Goal: Transaction & Acquisition: Download file/media

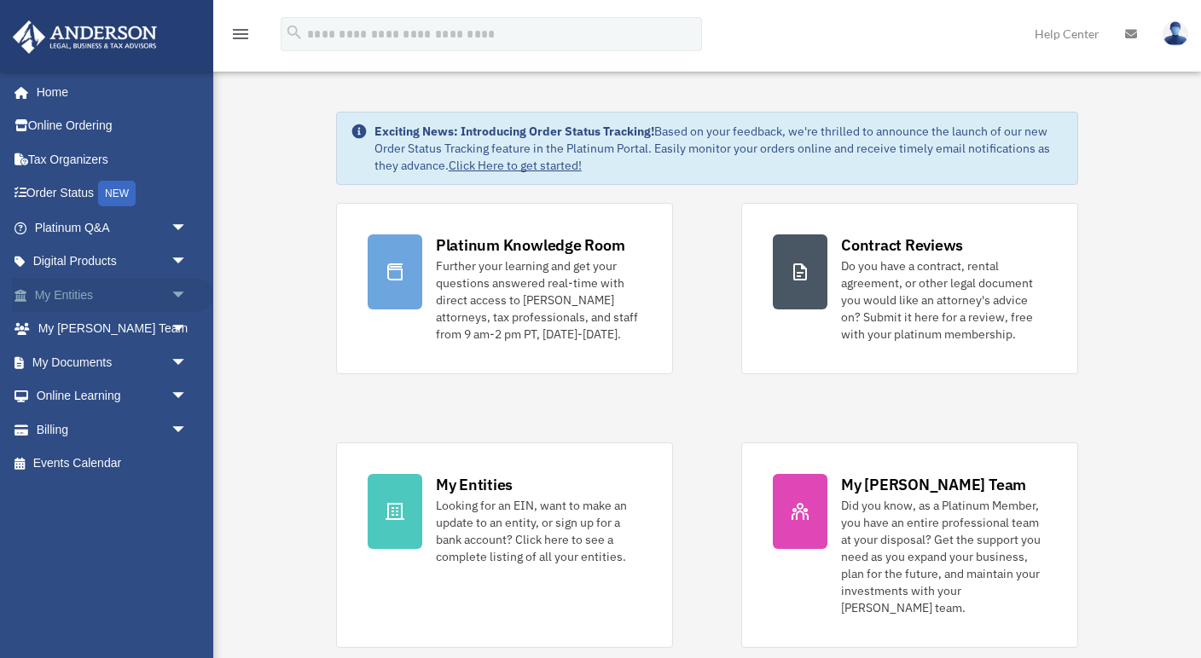
click at [100, 289] on link "My Entities arrow_drop_down" at bounding box center [112, 295] width 201 height 34
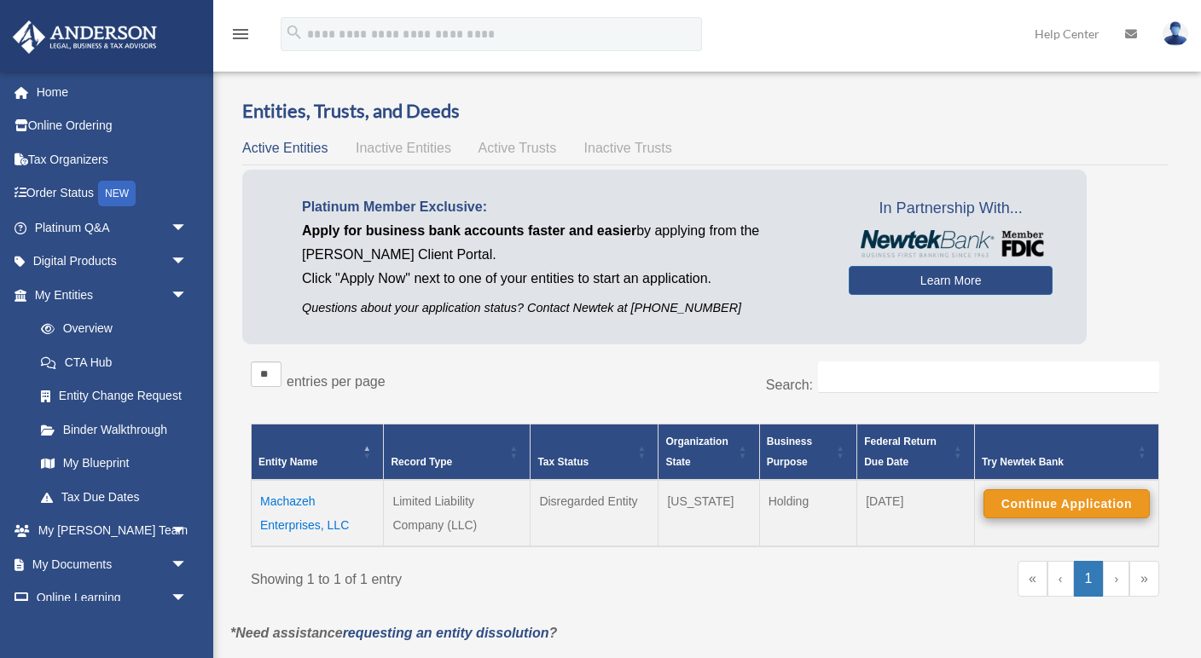
click at [1031, 497] on button "Continue Application" at bounding box center [1066, 503] width 166 height 29
click at [1037, 512] on button "Continue Application" at bounding box center [1066, 503] width 166 height 29
click at [293, 523] on td "Machazeh Enterprises, LLC" at bounding box center [318, 513] width 132 height 67
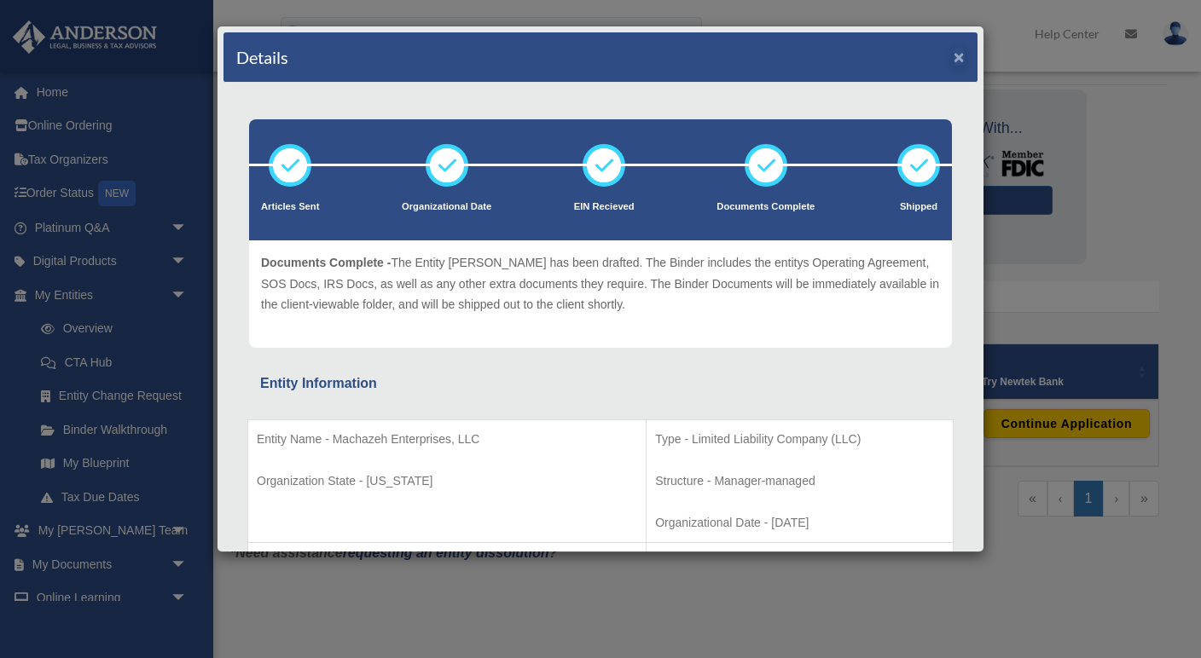
click at [957, 55] on button "×" at bounding box center [958, 57] width 11 height 18
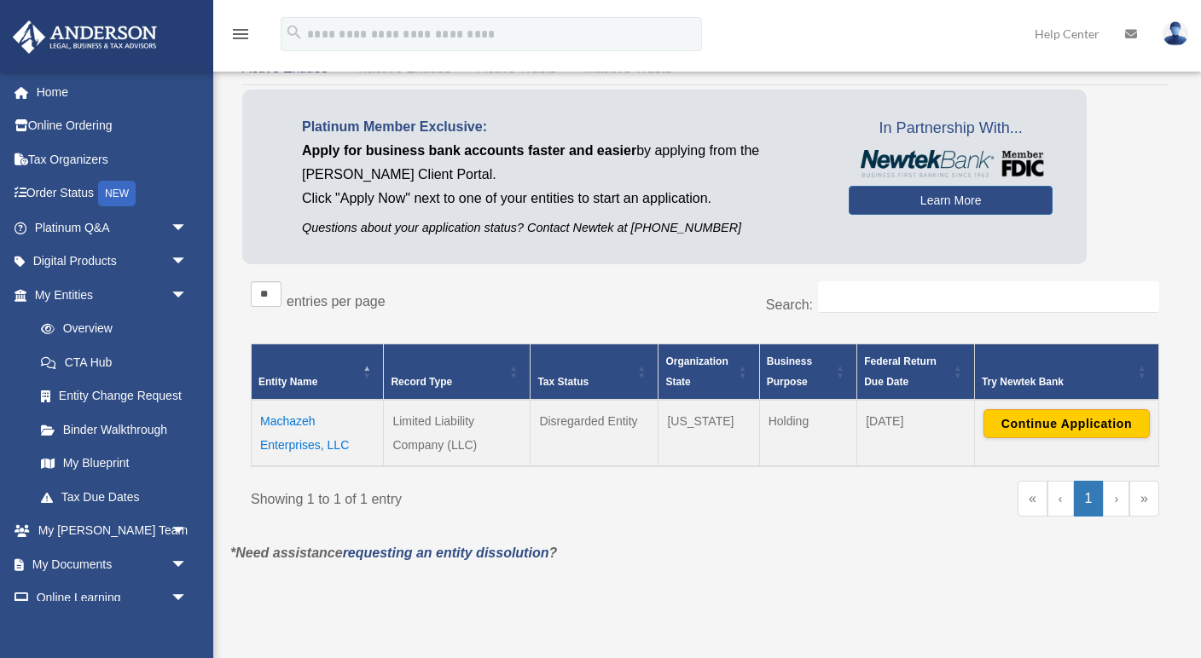
click at [1142, 368] on span "\a Try Newtek Bank\a : Activate to sort" at bounding box center [1142, 371] width 10 height 55
click at [1135, 430] on button "Continue Application" at bounding box center [1066, 423] width 166 height 29
click at [1135, 430] on button "Finding Application" at bounding box center [1066, 423] width 166 height 29
click at [1118, 495] on link "›" at bounding box center [1116, 499] width 26 height 36
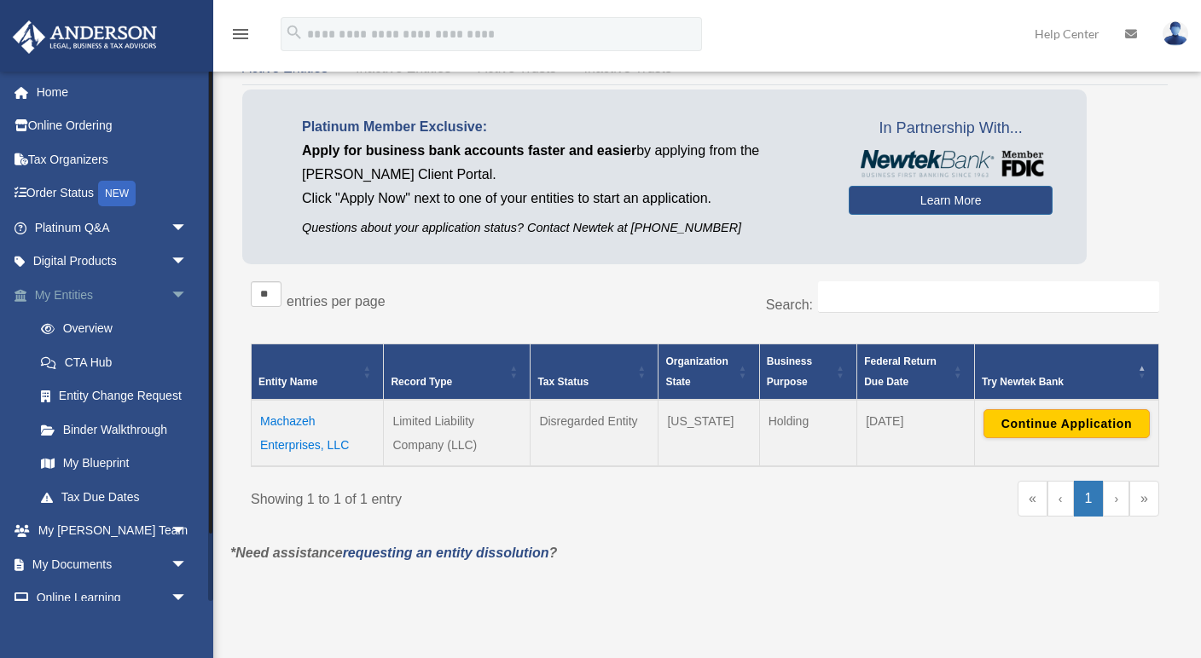
click at [99, 290] on link "My Entities arrow_drop_down" at bounding box center [112, 295] width 201 height 34
click at [182, 292] on span "arrow_drop_down" at bounding box center [188, 295] width 34 height 35
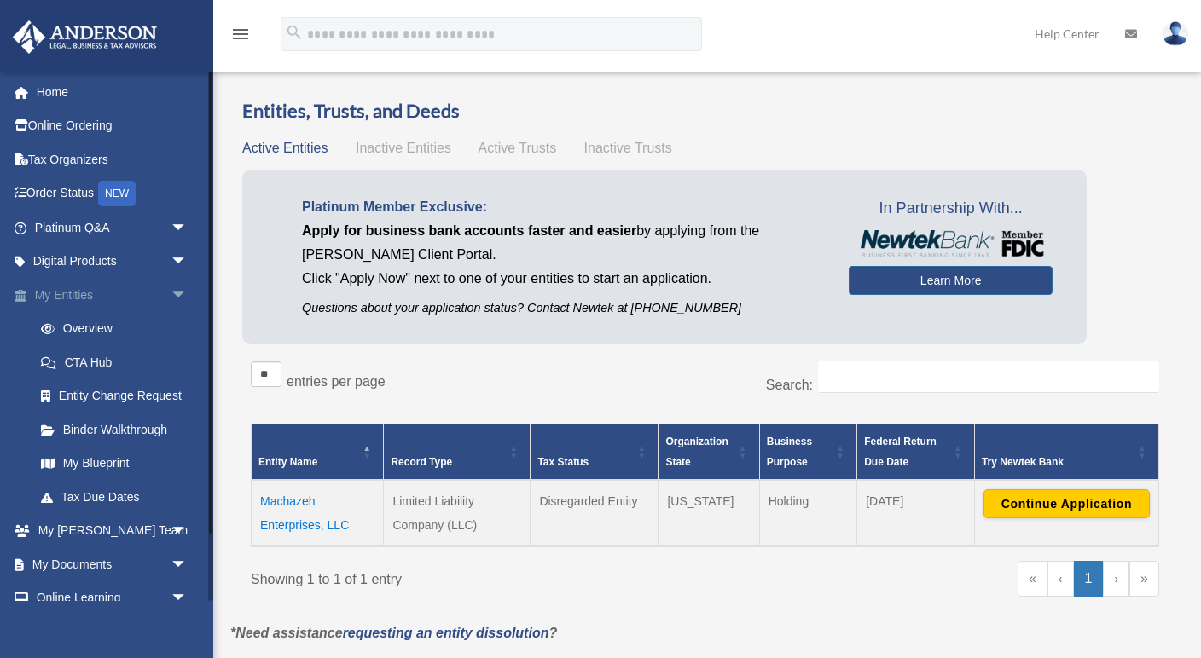
click at [176, 288] on span "arrow_drop_down" at bounding box center [188, 295] width 34 height 35
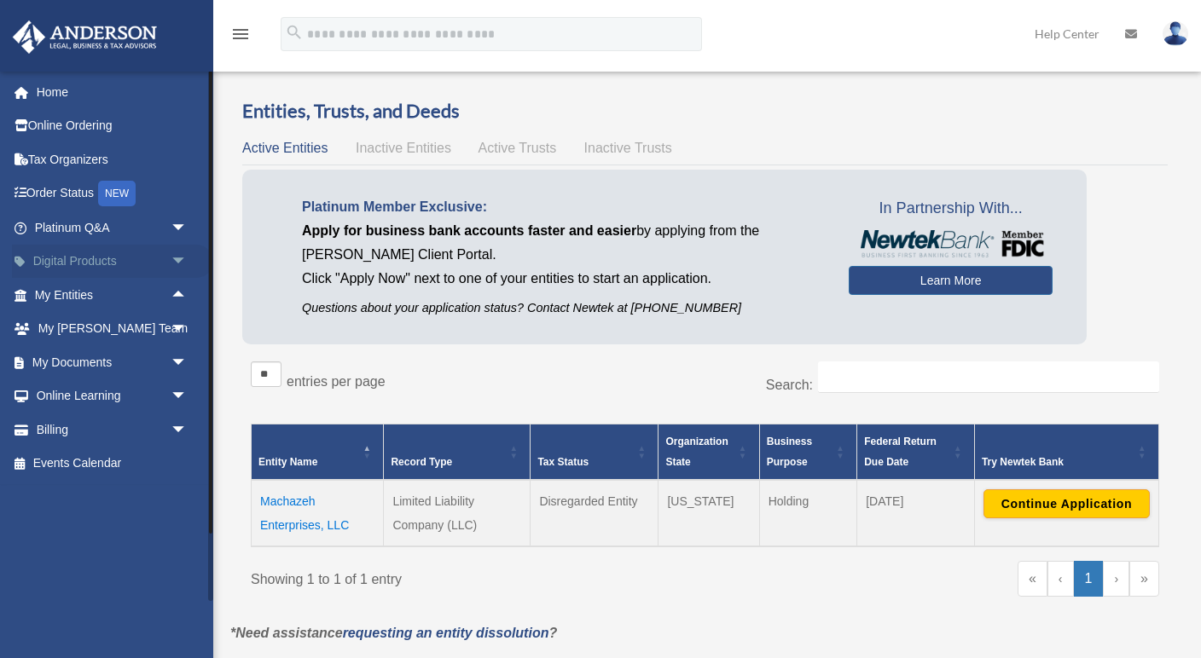
click at [174, 250] on span "arrow_drop_down" at bounding box center [188, 262] width 34 height 35
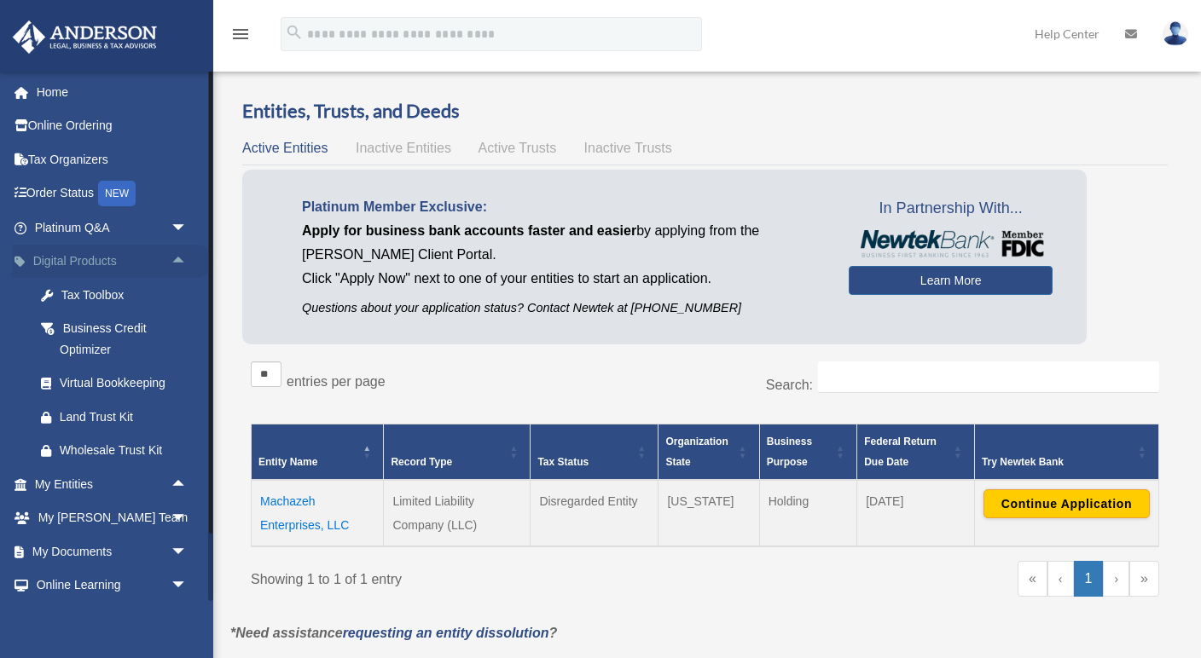
click at [175, 256] on span "arrow_drop_up" at bounding box center [188, 262] width 34 height 35
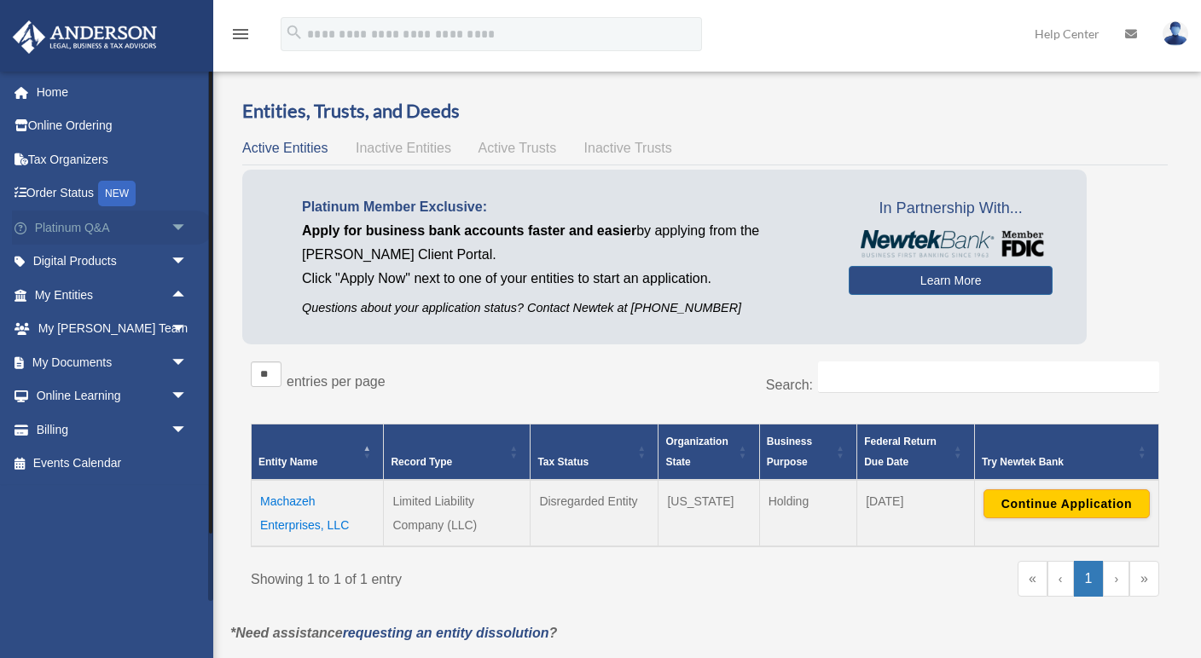
click at [173, 222] on span "arrow_drop_down" at bounding box center [188, 228] width 34 height 35
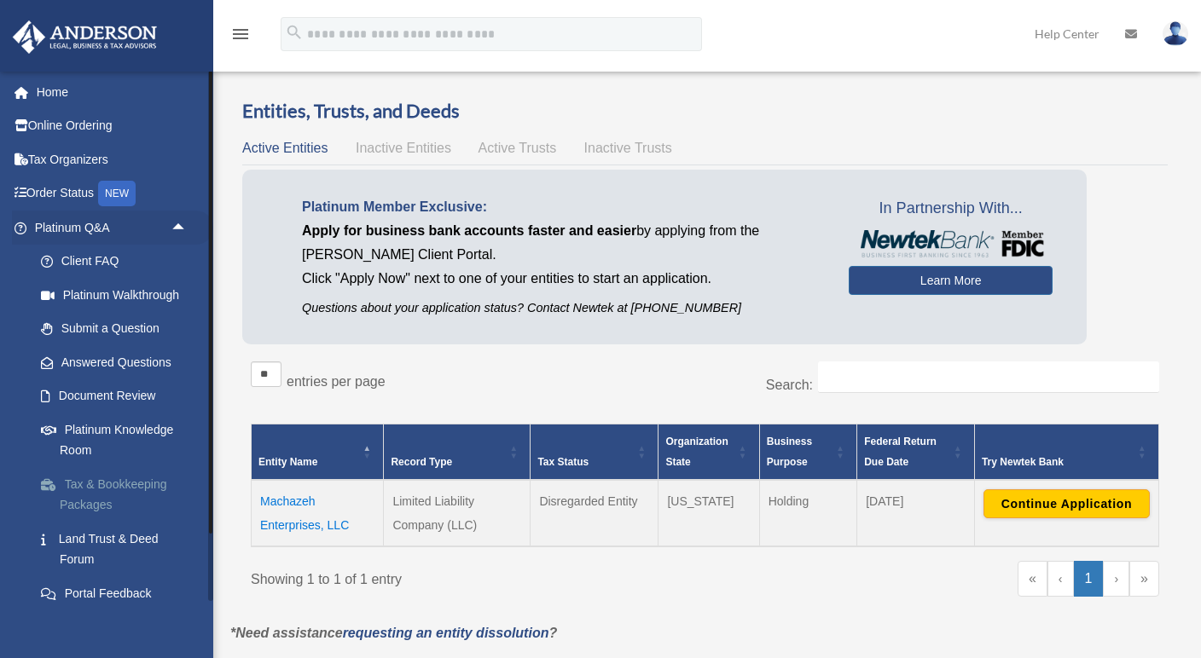
click at [101, 476] on link "Tax & Bookkeeping Packages" at bounding box center [118, 494] width 189 height 55
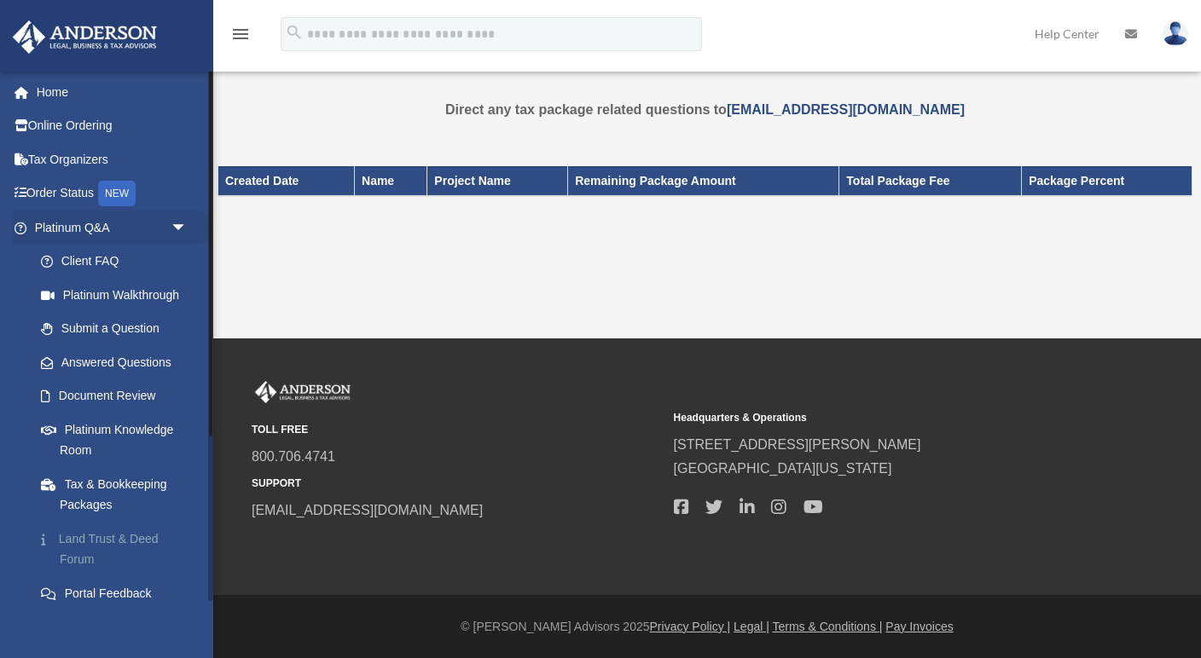
click at [88, 531] on link "Land Trust & Deed Forum" at bounding box center [118, 549] width 189 height 55
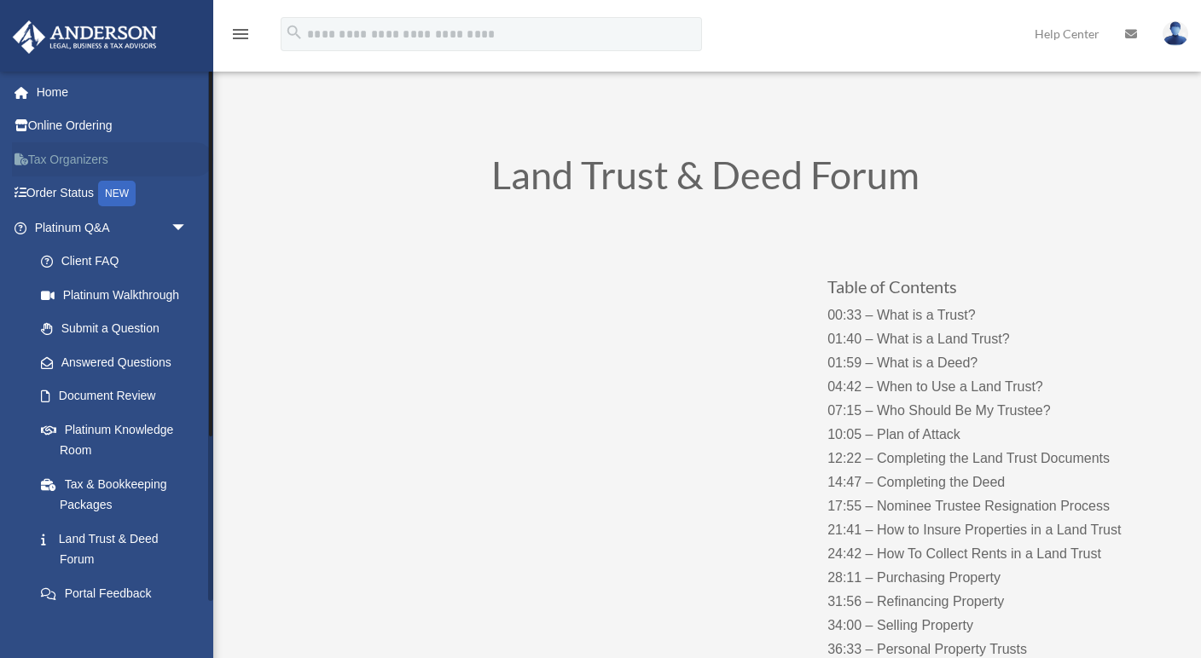
click at [97, 152] on link "Tax Organizers" at bounding box center [112, 159] width 201 height 34
click at [68, 91] on link "Home" at bounding box center [112, 92] width 201 height 34
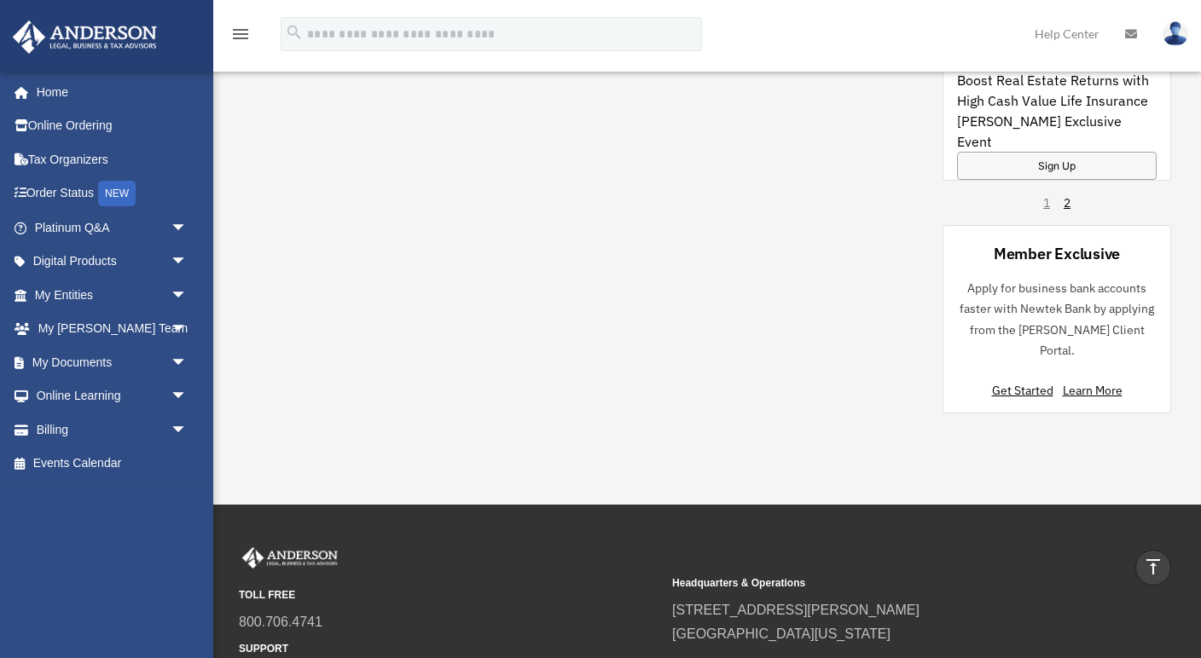
scroll to position [1228, 0]
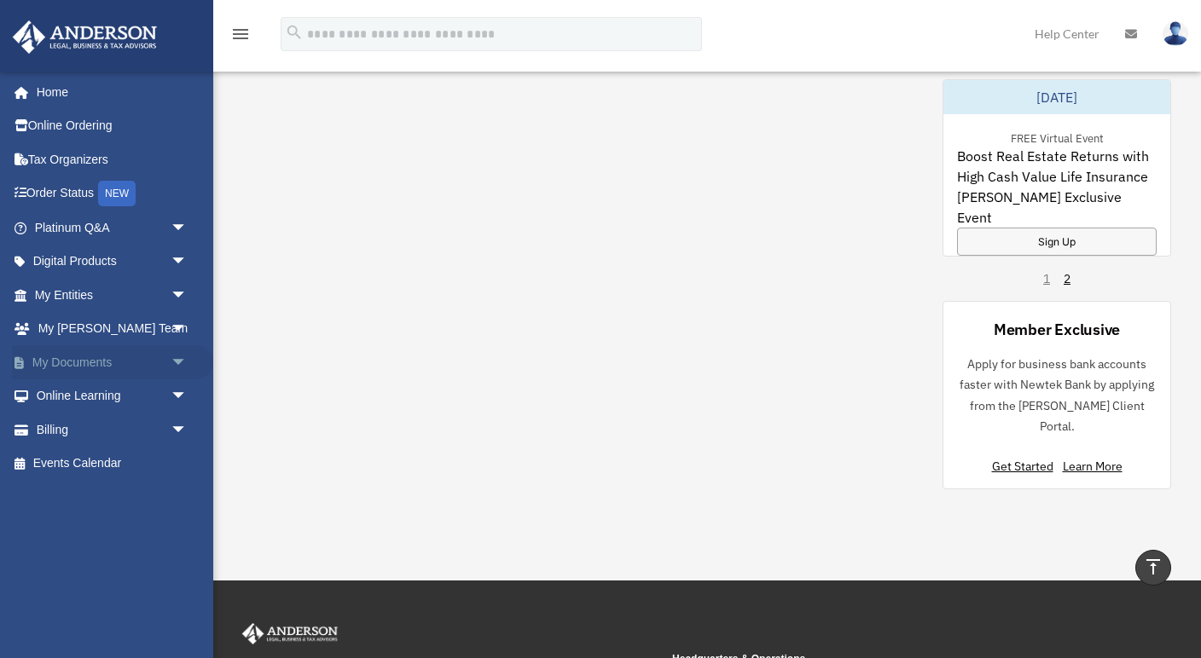
click at [127, 366] on link "My Documents arrow_drop_down" at bounding box center [112, 362] width 201 height 34
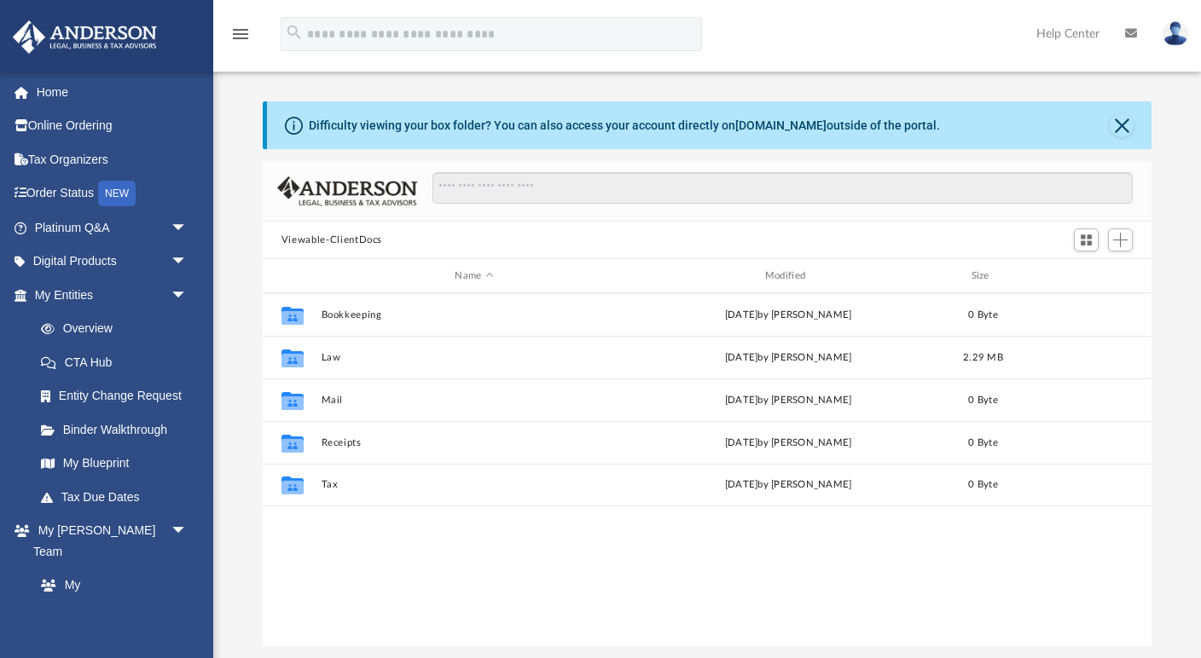
scroll to position [1, 1]
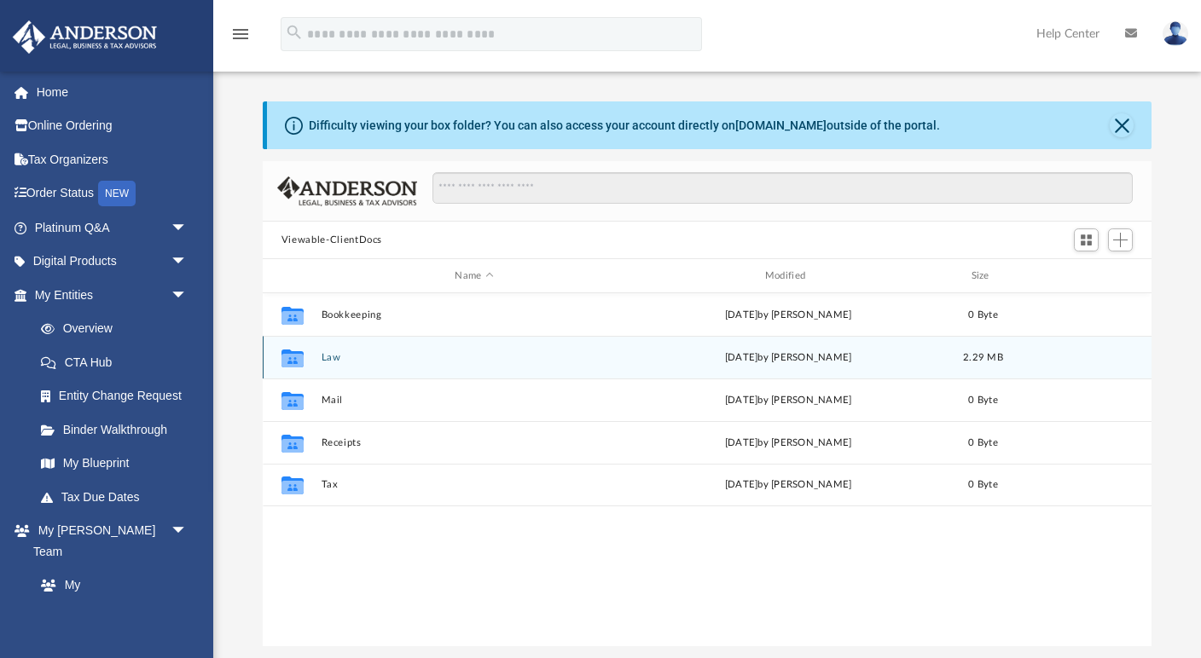
click at [330, 356] on button "Law" at bounding box center [474, 357] width 306 height 11
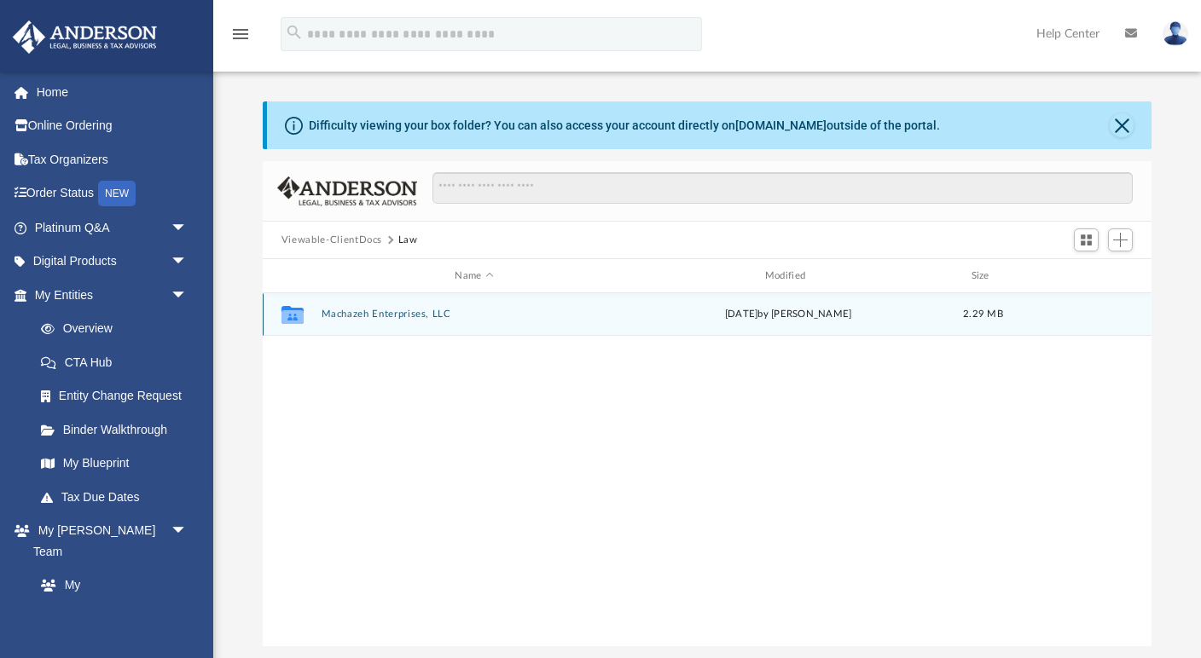
click at [368, 315] on button "Machazeh Enterprises, LLC" at bounding box center [474, 314] width 306 height 11
click at [351, 311] on button "Initial Docs" at bounding box center [474, 314] width 306 height 11
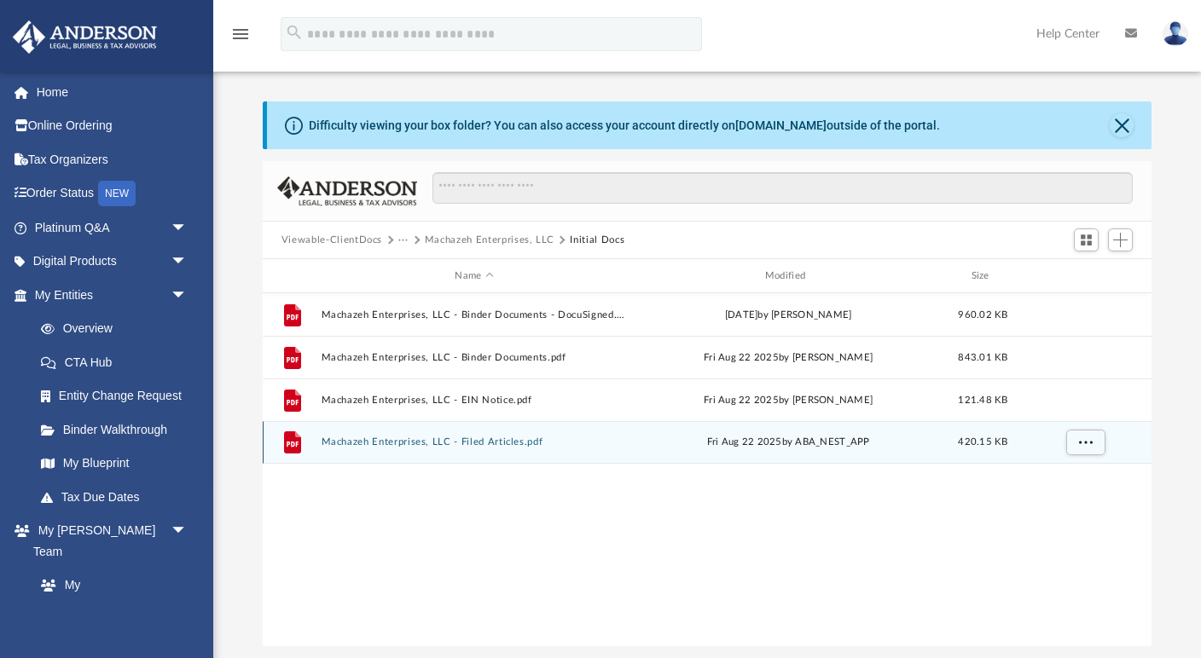
click at [402, 444] on button "Machazeh Enterprises, LLC - Filed Articles.pdf" at bounding box center [474, 442] width 306 height 11
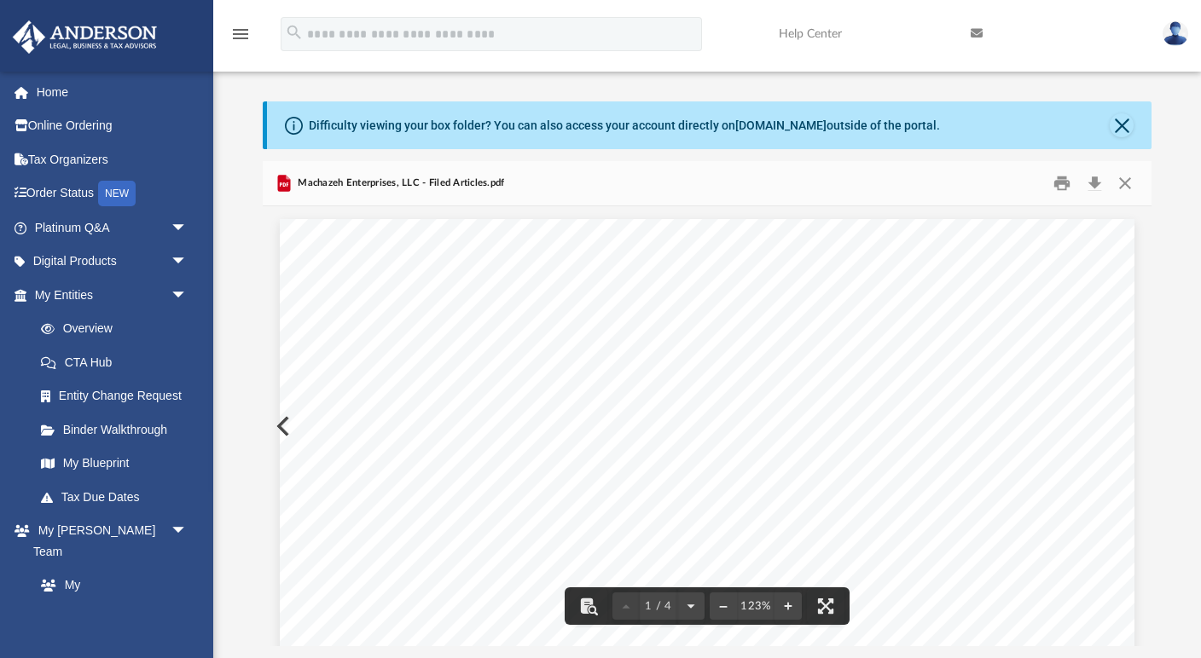
scroll to position [30, 0]
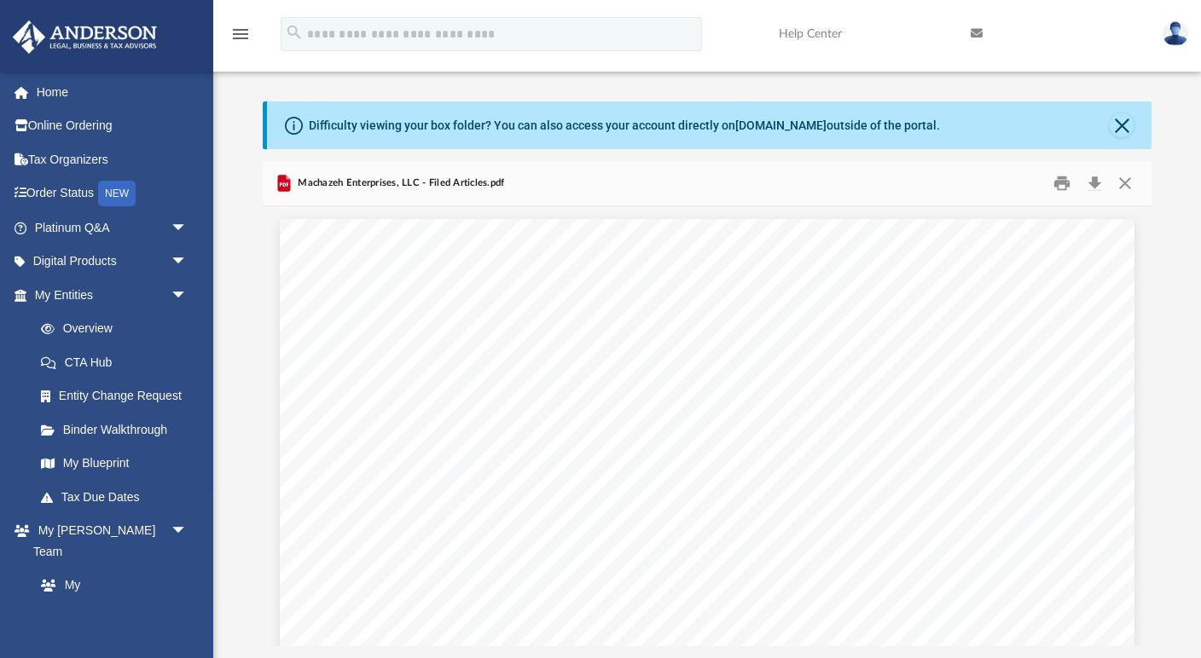
scroll to position [0, 0]
click at [1096, 187] on button "Download" at bounding box center [1094, 184] width 31 height 26
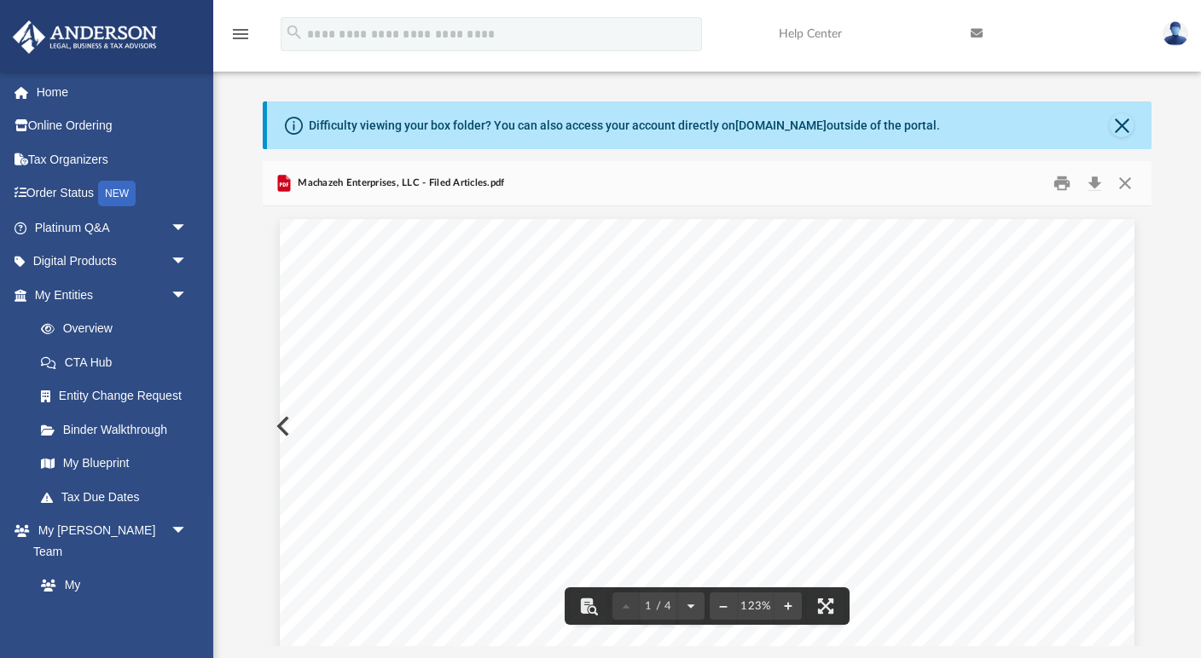
scroll to position [9, 0]
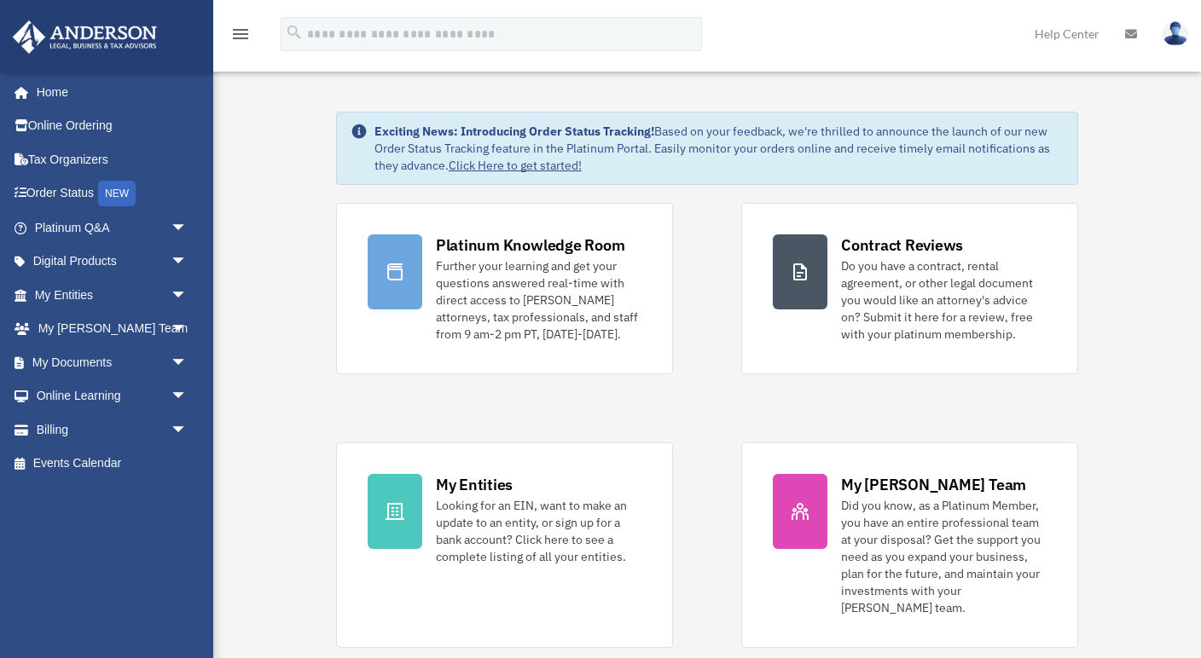
scroll to position [1228, 0]
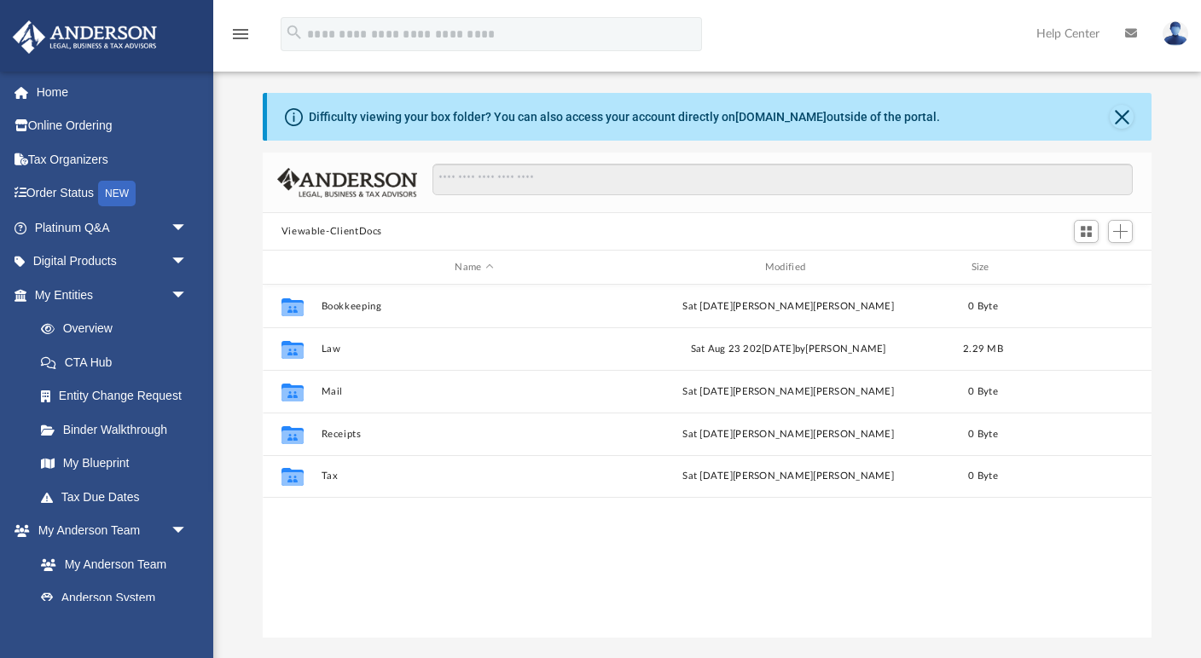
scroll to position [388, 888]
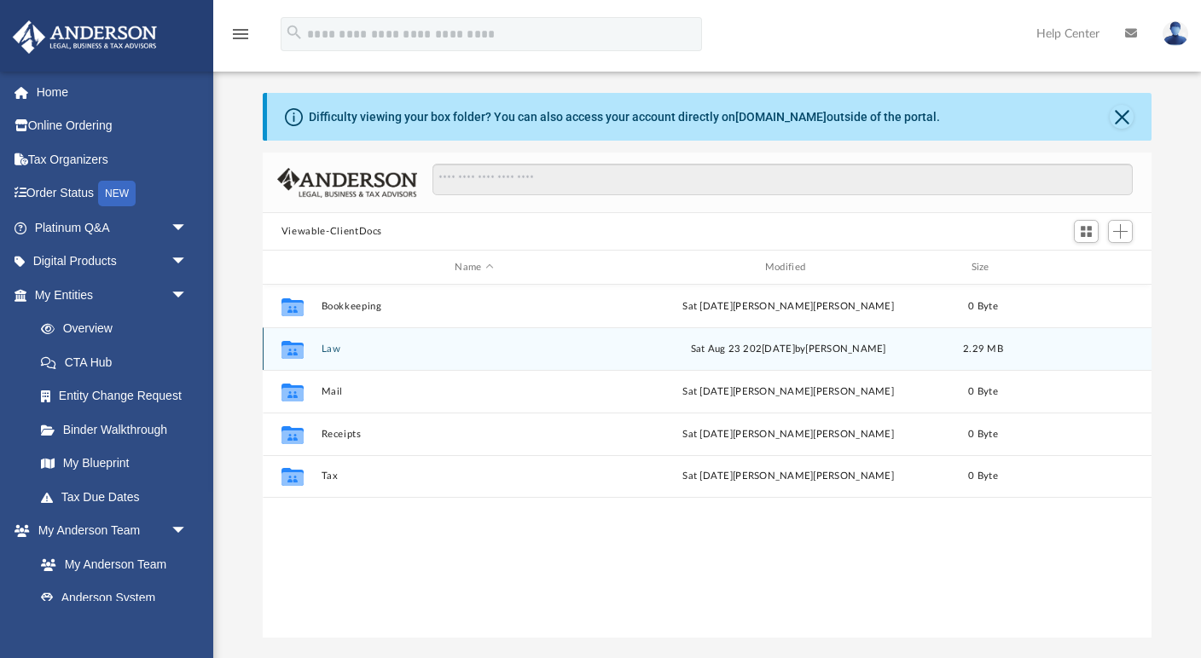
click at [331, 348] on button "Law" at bounding box center [474, 349] width 306 height 11
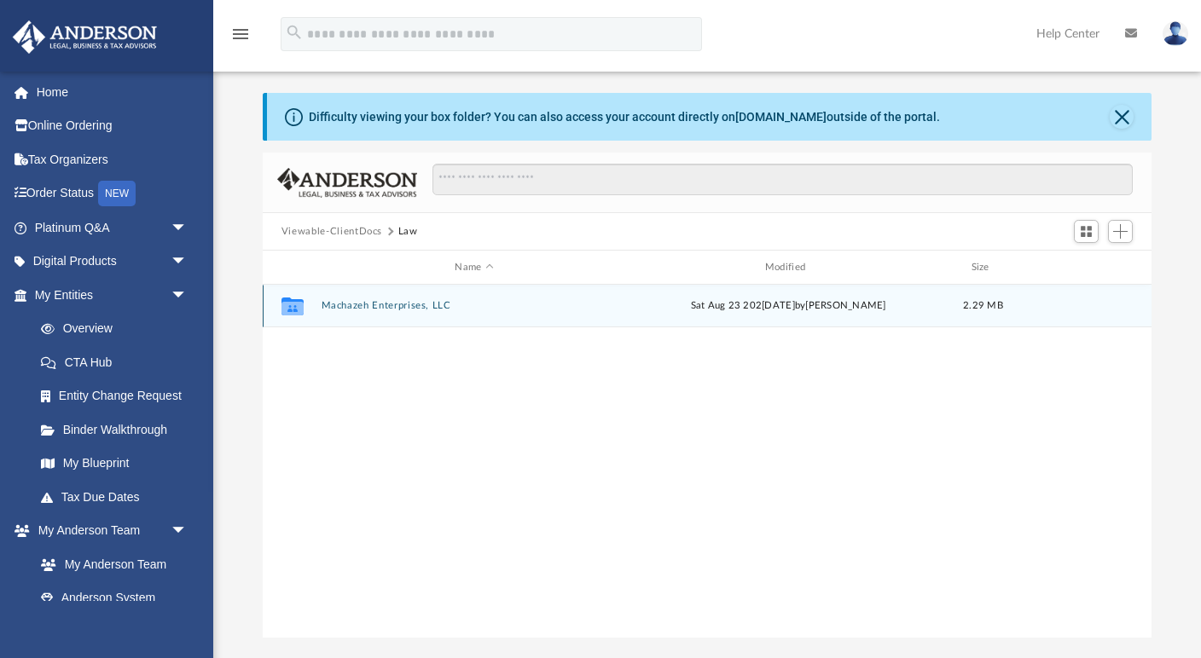
click at [371, 306] on button "Machazeh Enterprises, LLC" at bounding box center [474, 305] width 306 height 11
click at [349, 309] on button "Initial Docs" at bounding box center [474, 305] width 306 height 11
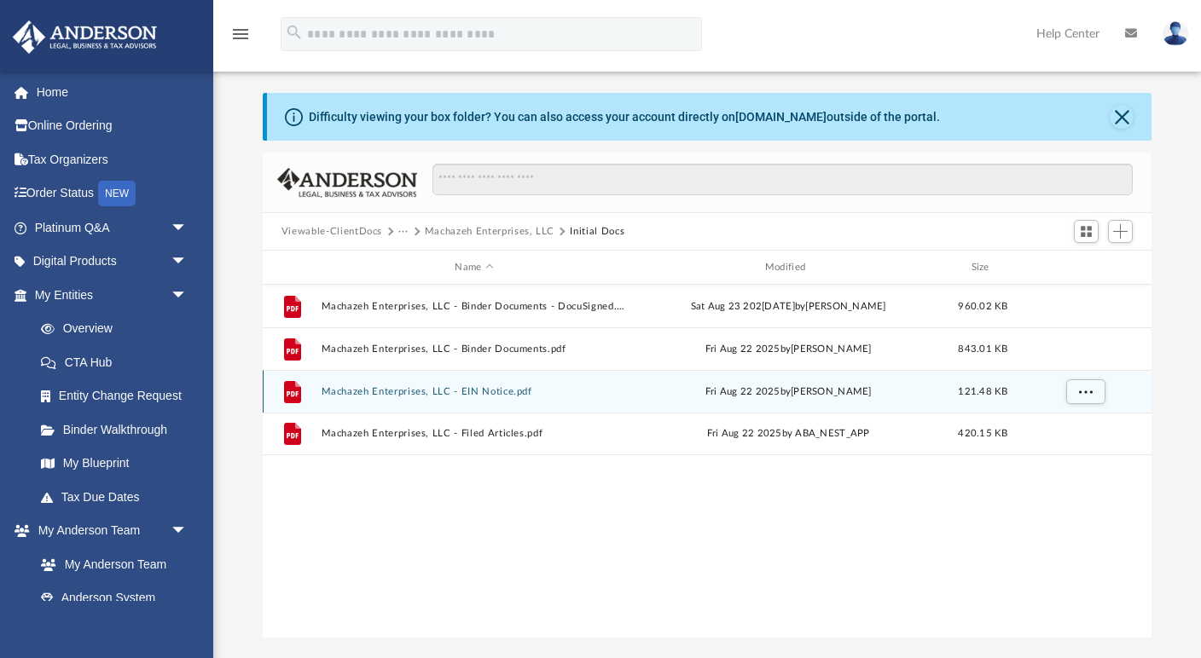
click at [360, 396] on button "Machazeh Enterprises, LLC - EIN Notice.pdf" at bounding box center [474, 391] width 306 height 11
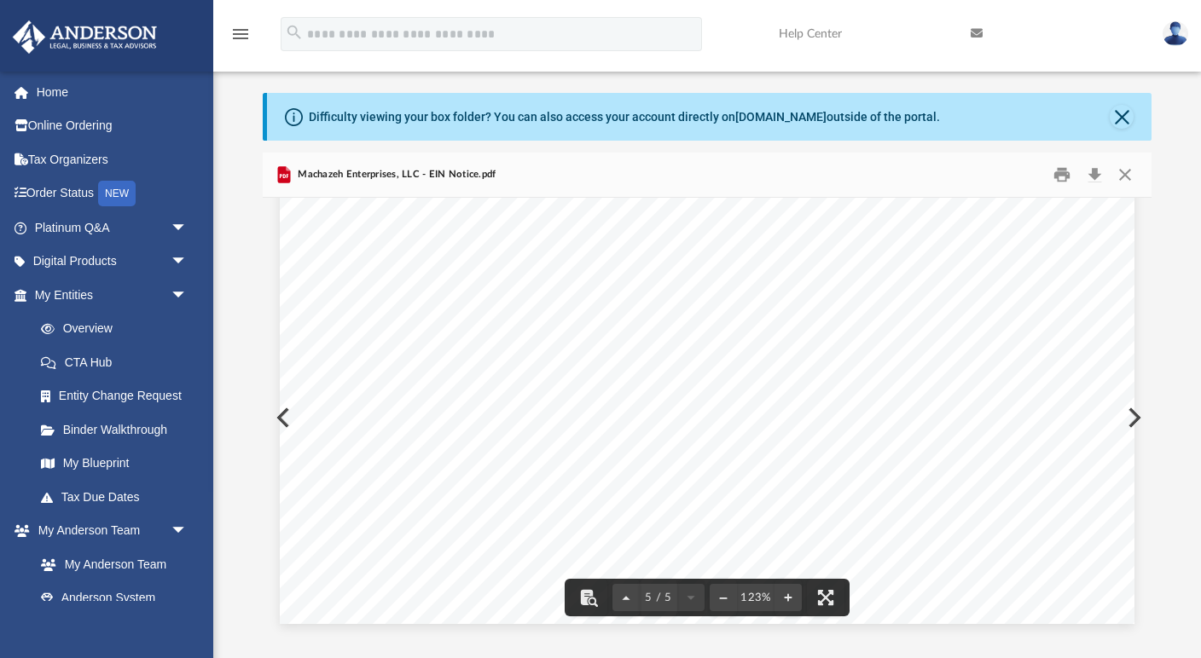
scroll to position [5217, 0]
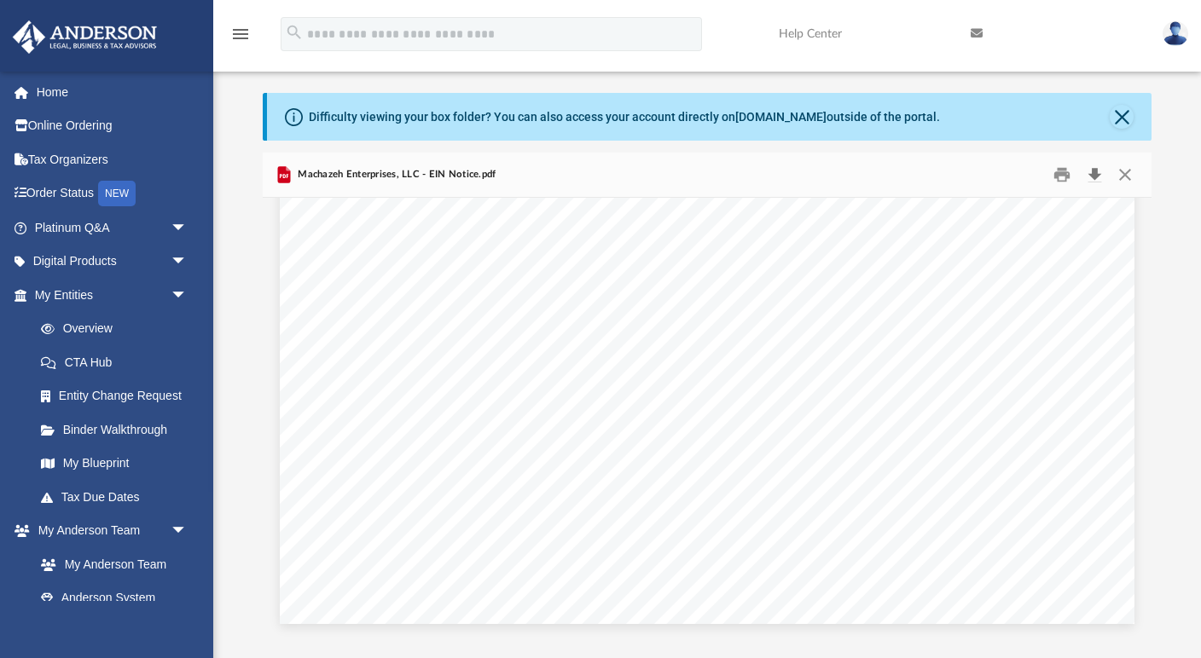
click at [1093, 171] on button "Download" at bounding box center [1094, 175] width 31 height 26
click at [1127, 177] on button "Close" at bounding box center [1124, 175] width 31 height 26
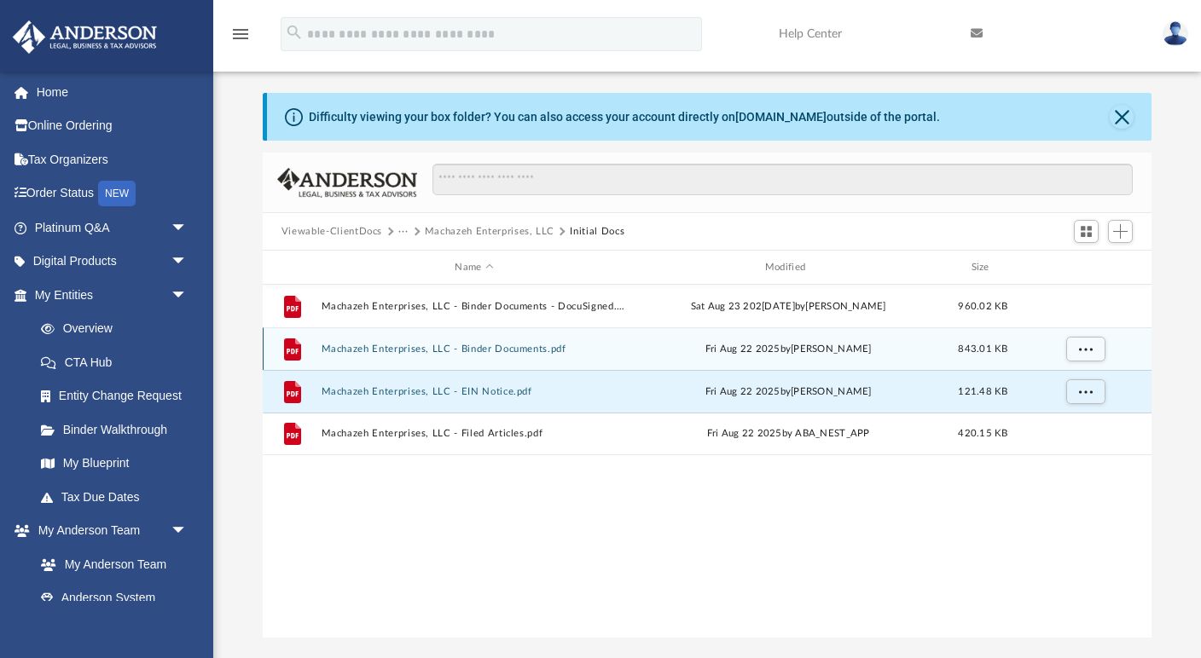
click at [466, 345] on button "Machazeh Enterprises, LLC - Binder Documents.pdf" at bounding box center [474, 349] width 306 height 11
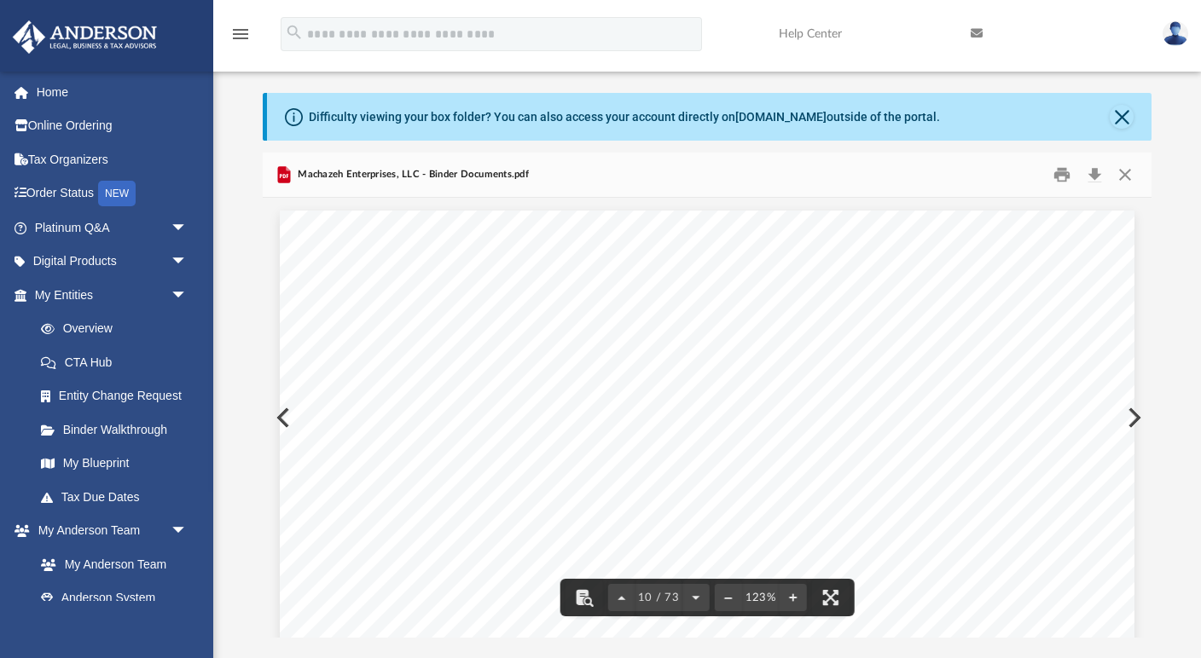
scroll to position [10181, 0]
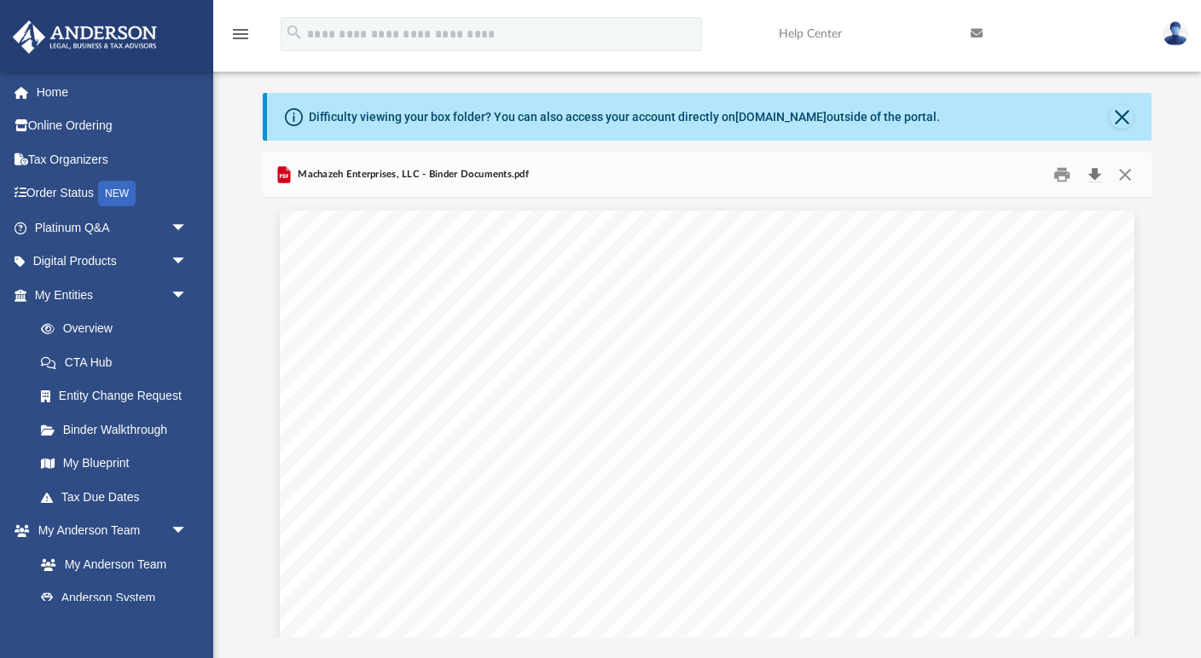
click at [1096, 171] on button "Download" at bounding box center [1094, 175] width 31 height 26
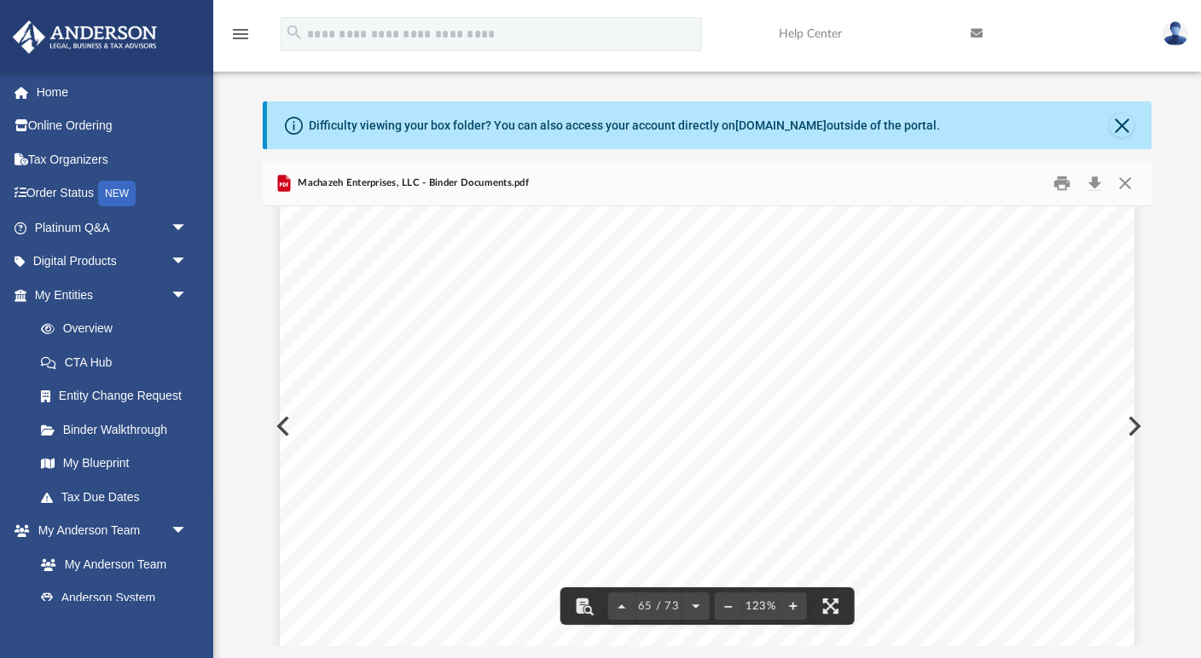
scroll to position [72743, 0]
click at [1129, 182] on button "Close" at bounding box center [1124, 184] width 31 height 26
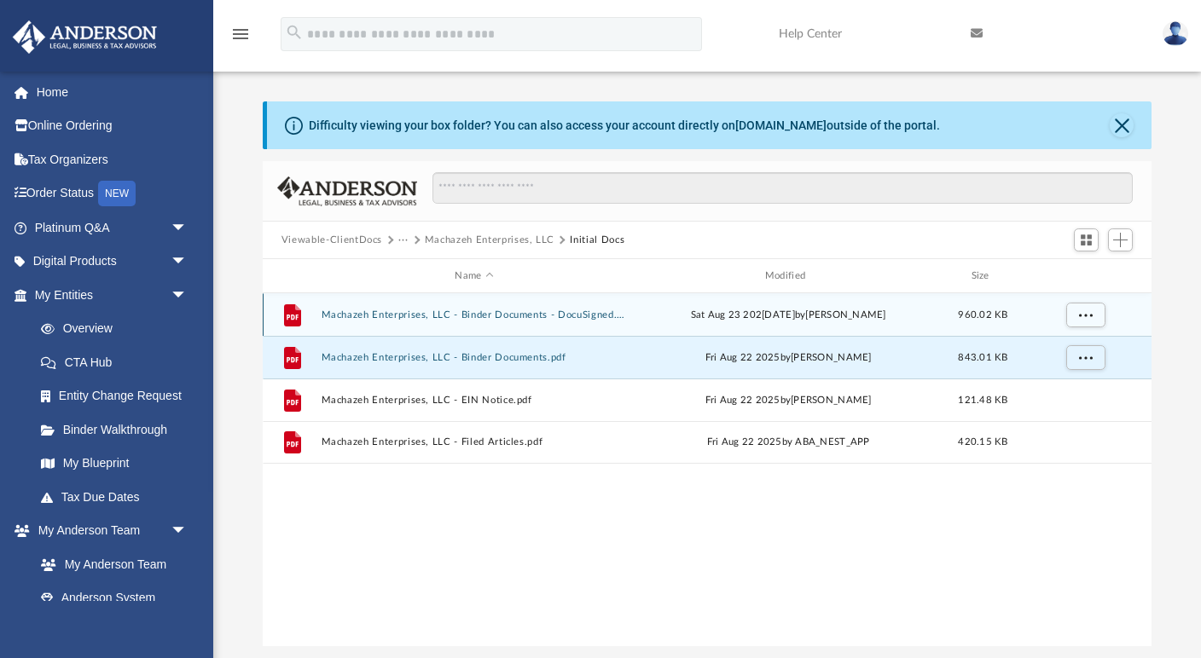
click at [516, 314] on button "Machazeh Enterprises, LLC - Binder Documents - DocuSigned.pdf" at bounding box center [474, 315] width 306 height 11
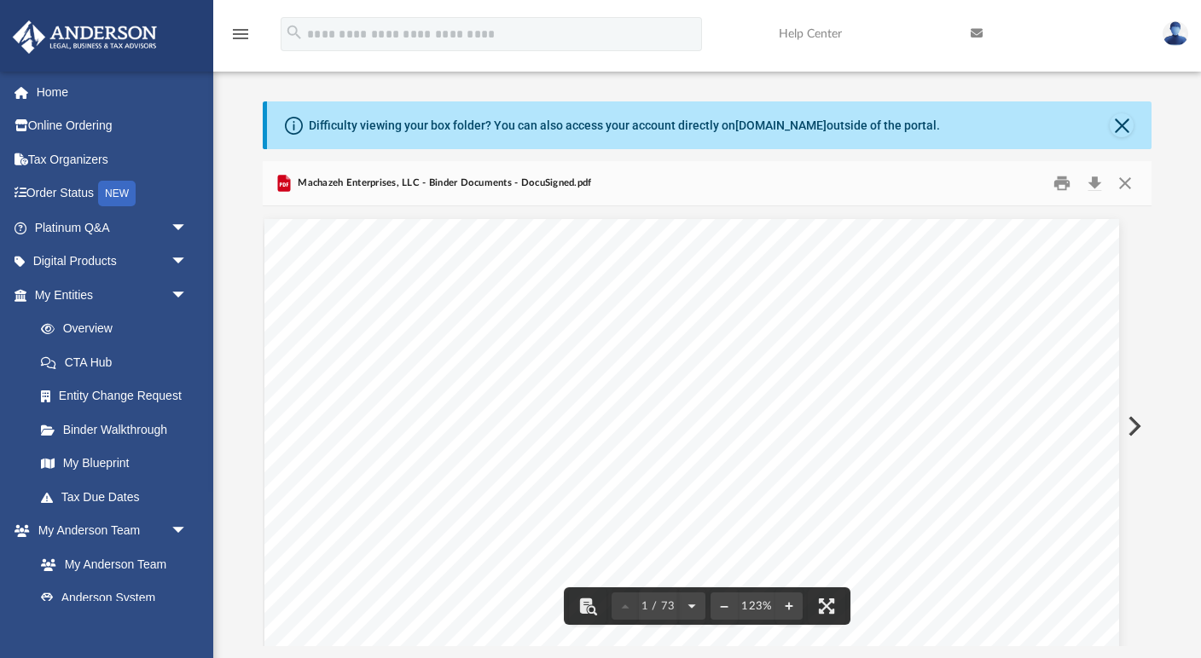
scroll to position [0, 0]
click at [1093, 179] on button "Download" at bounding box center [1094, 184] width 31 height 26
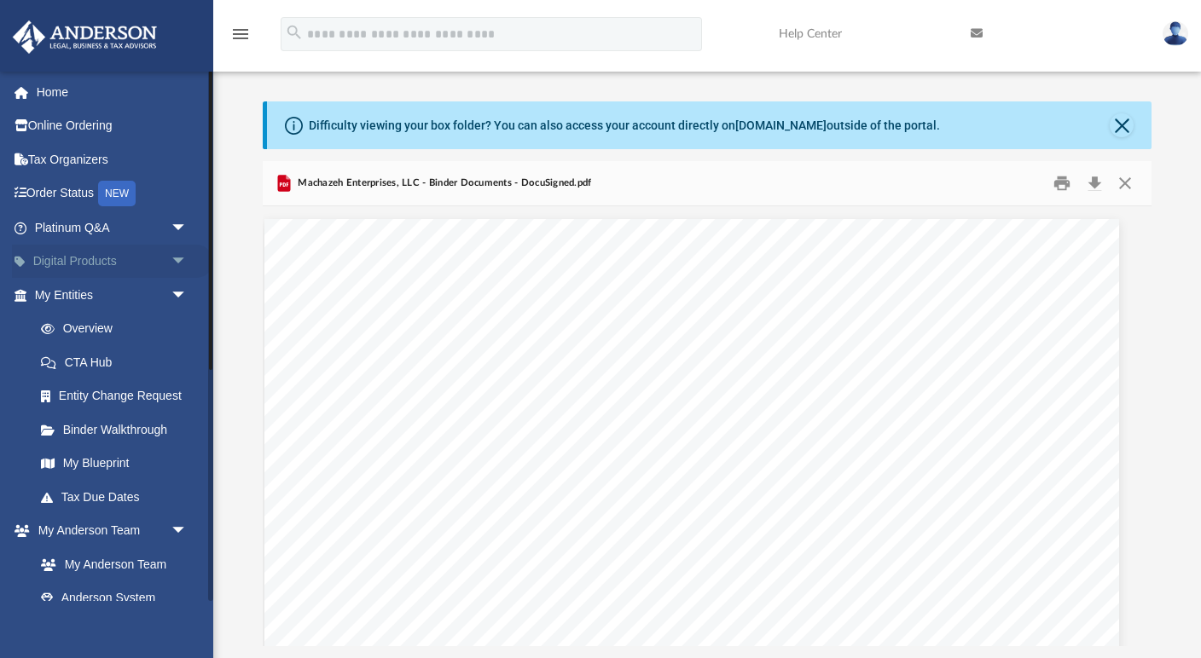
click at [123, 256] on link "Digital Products arrow_drop_down" at bounding box center [112, 262] width 201 height 34
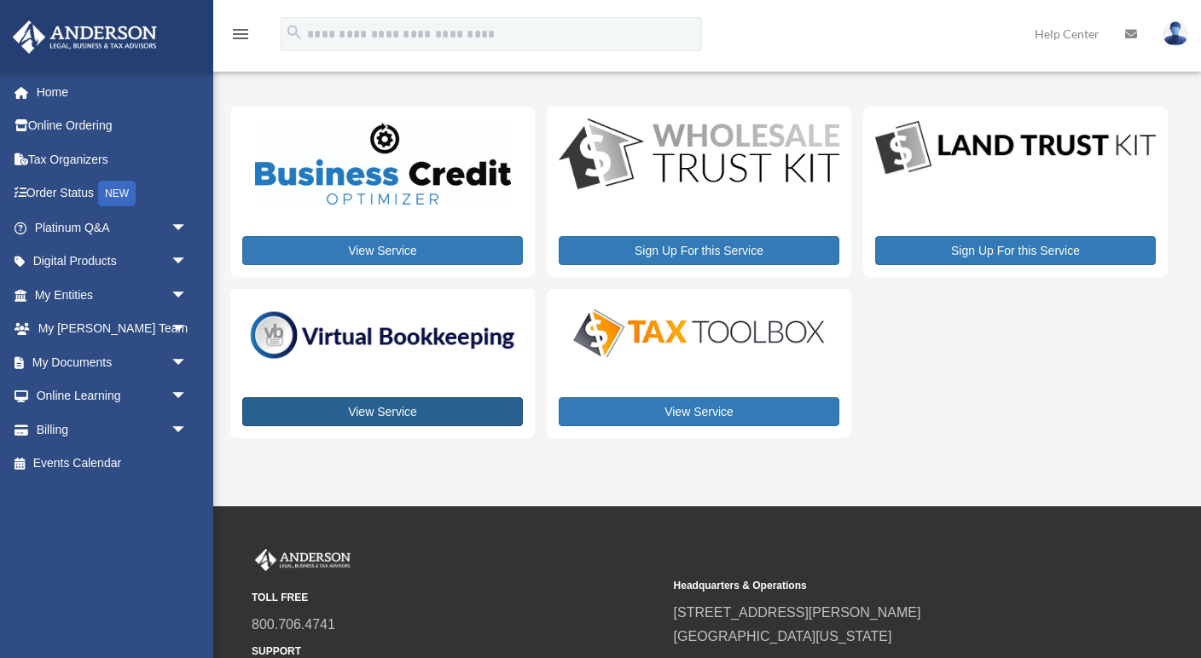
click at [379, 404] on link "View Service" at bounding box center [382, 411] width 281 height 29
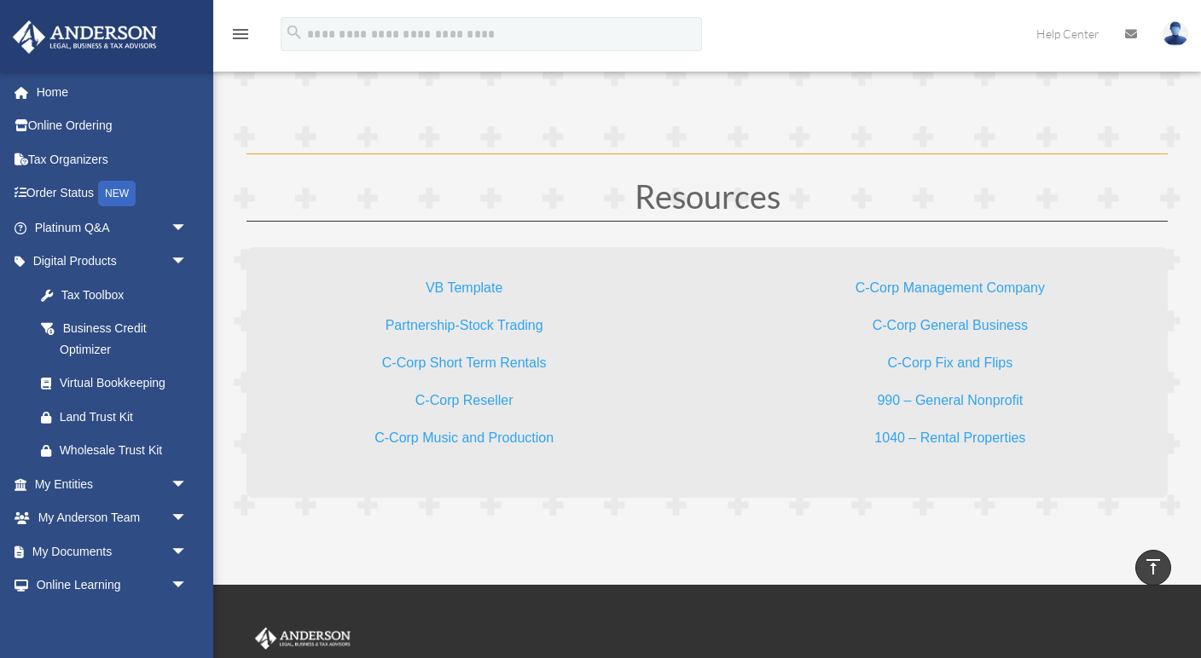
scroll to position [5000, 0]
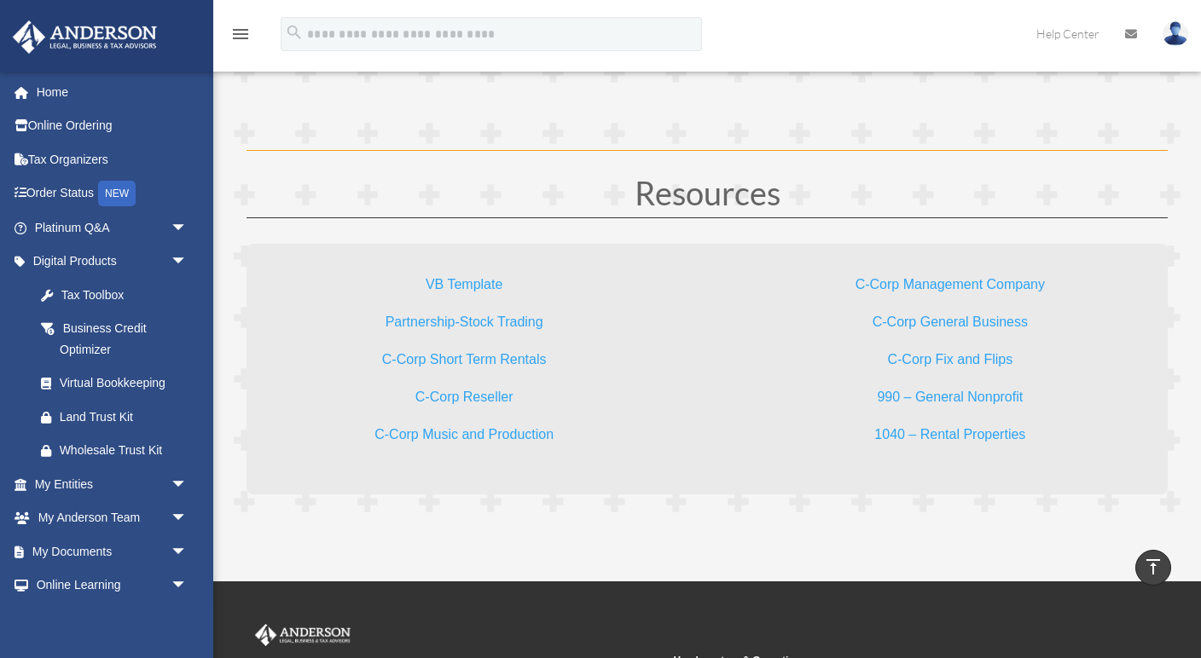
click at [964, 355] on link "C-Corp Fix and Flips" at bounding box center [949, 363] width 125 height 23
